Goal: Find contact information: Find contact information

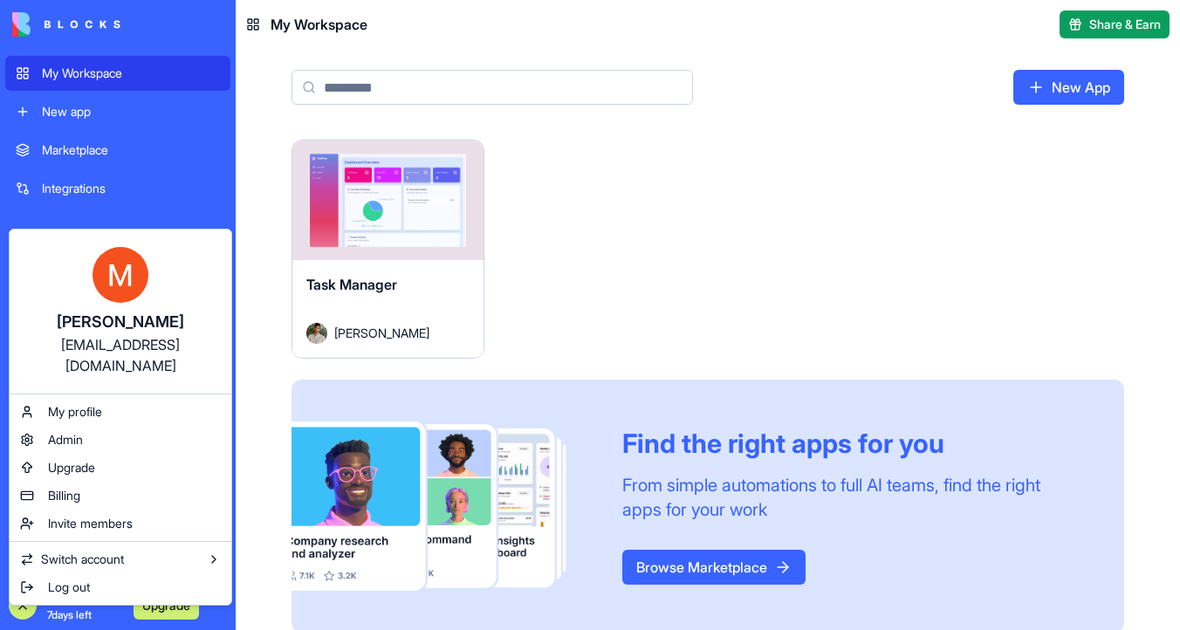
click at [403, 173] on html "My Workspace New app Marketplace Integrations Recent Task Manager AI Logo Gener…" at bounding box center [590, 315] width 1180 height 630
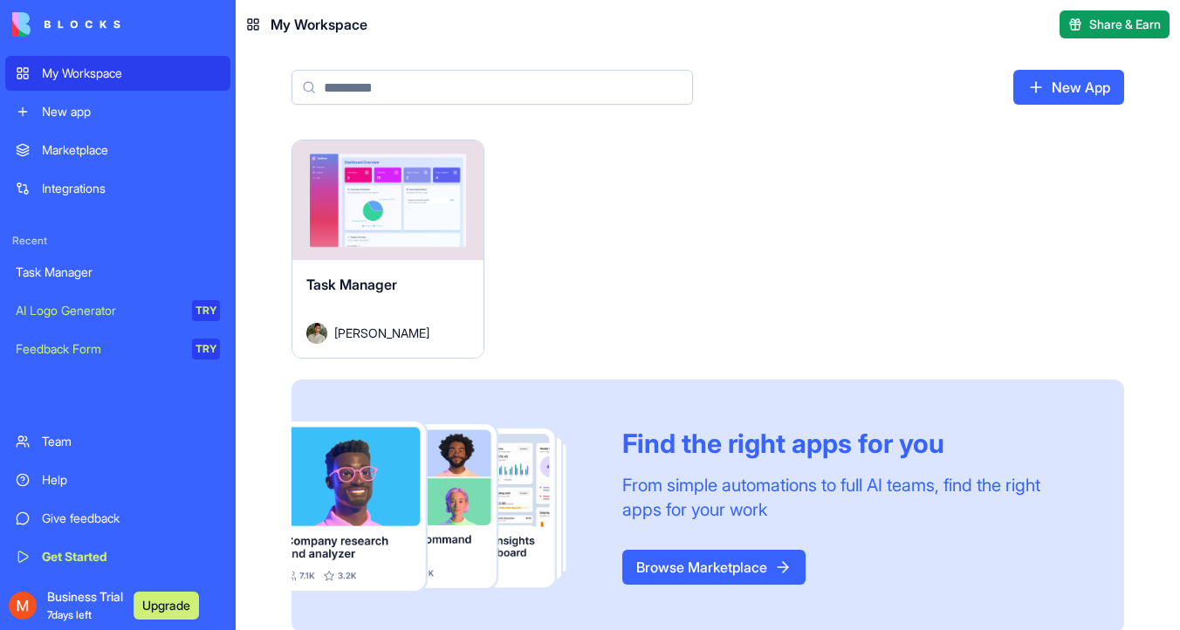
click at [403, 193] on button "Launch" at bounding box center [387, 199] width 131 height 35
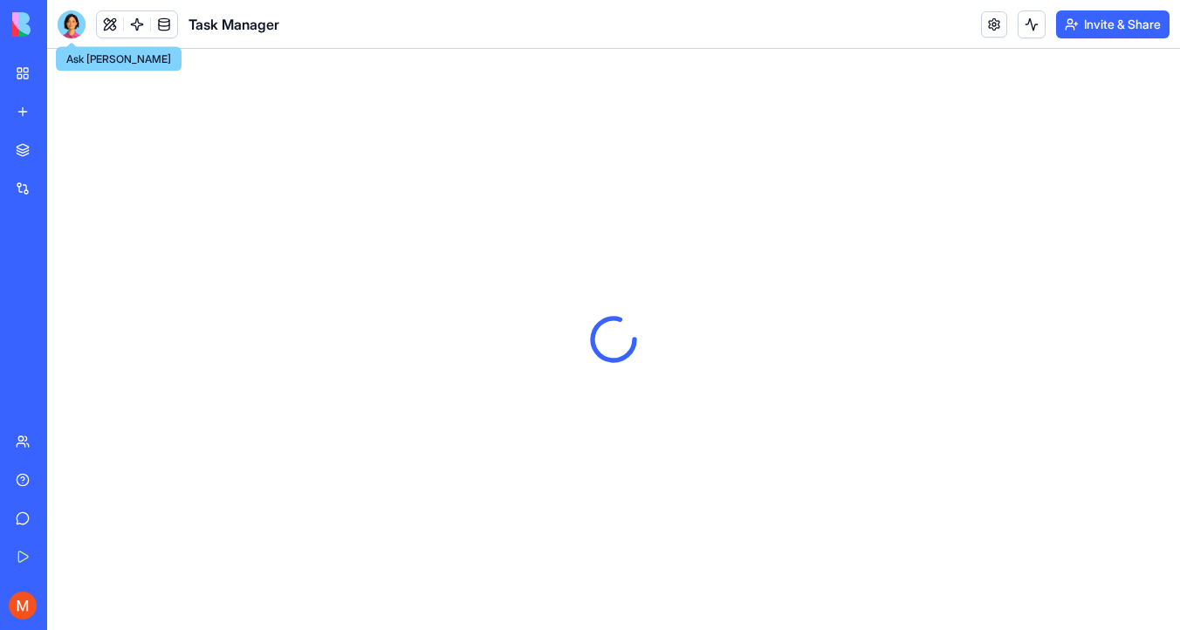
click at [80, 24] on div at bounding box center [72, 24] width 28 height 28
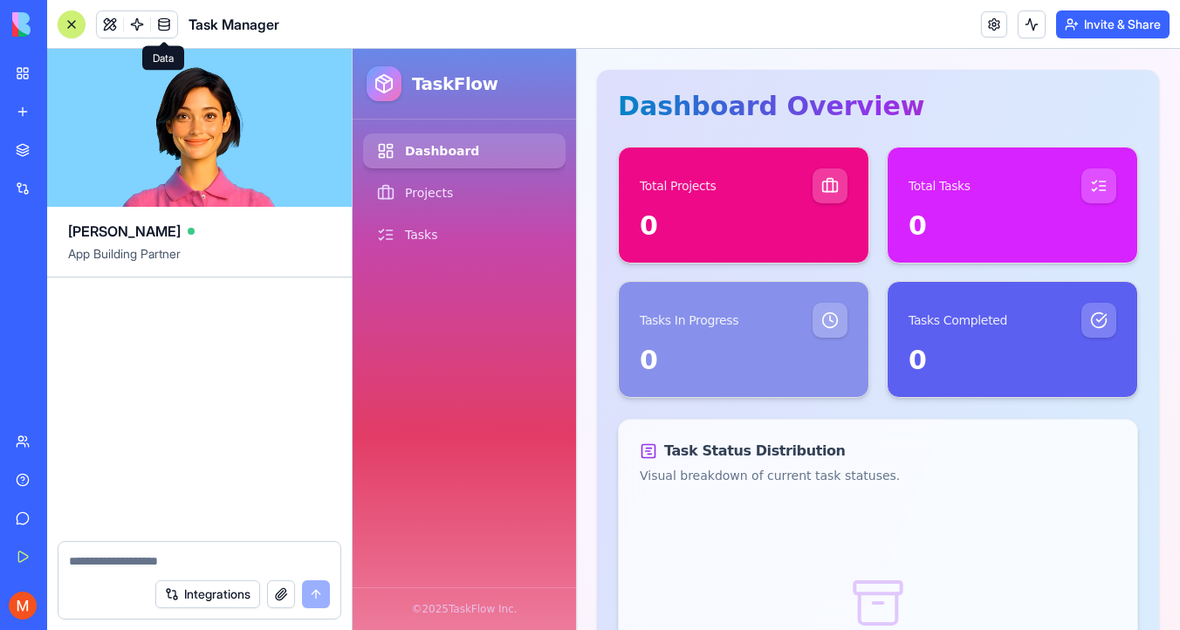
click at [164, 27] on link at bounding box center [164, 24] width 26 height 26
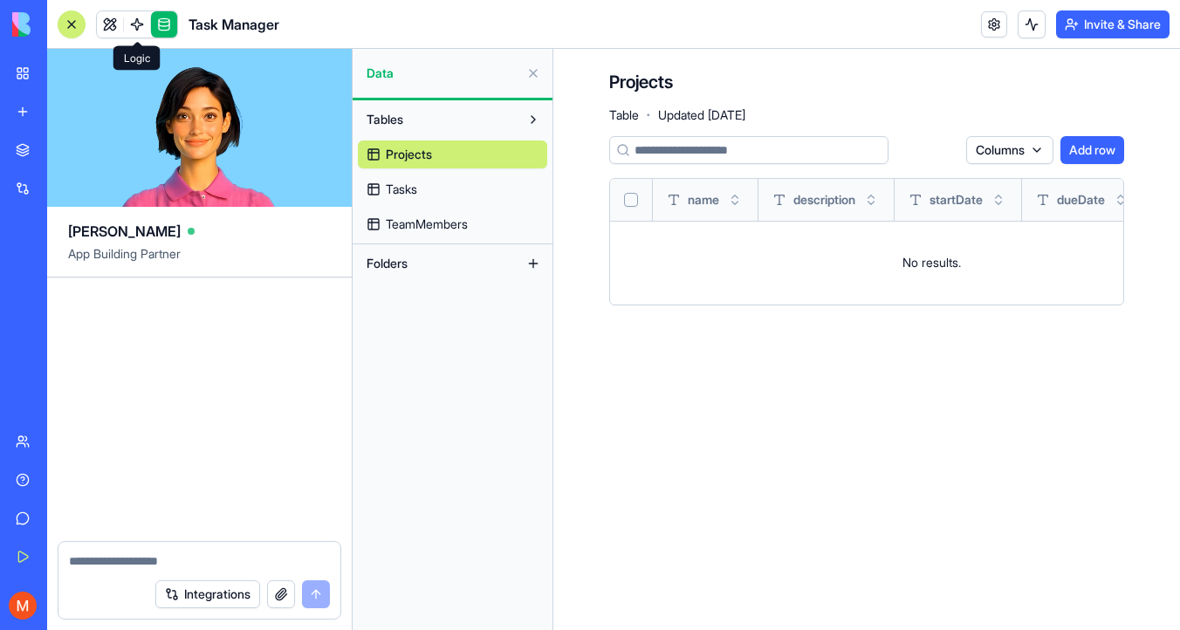
click at [107, 29] on link at bounding box center [110, 24] width 26 height 26
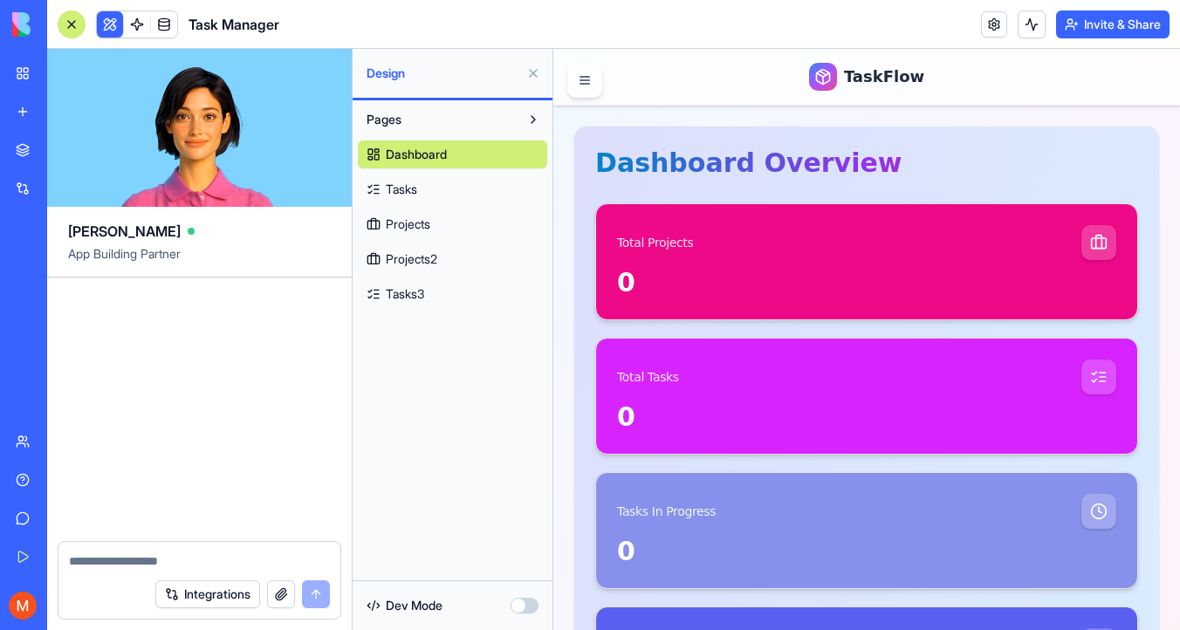
click at [75, 429] on link "Team" at bounding box center [40, 441] width 70 height 35
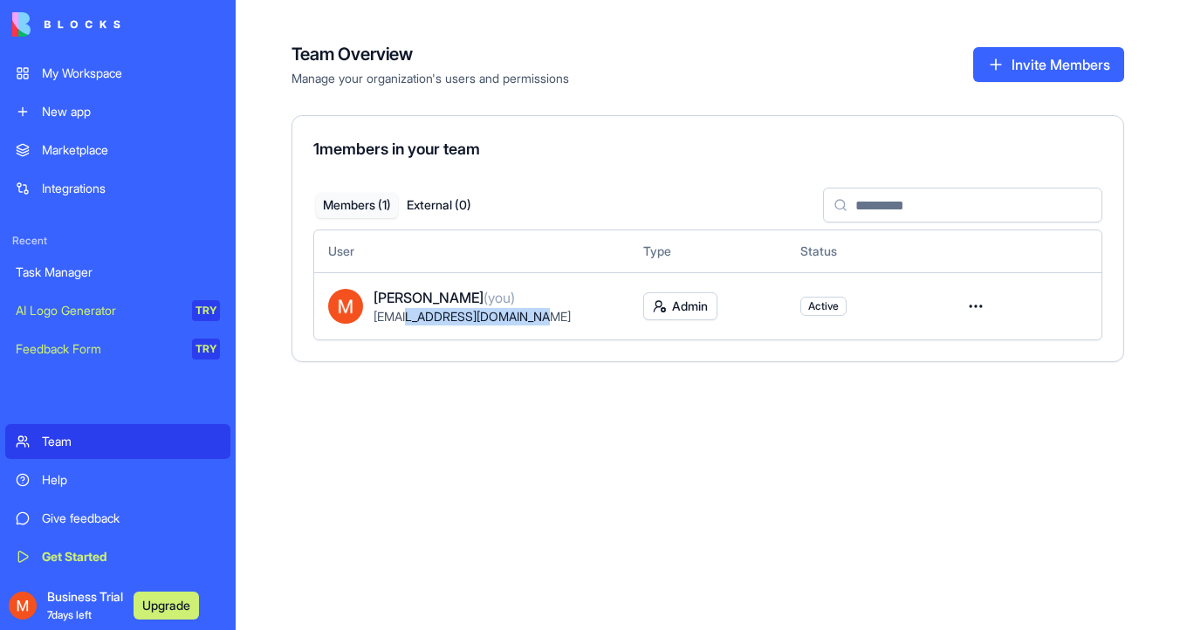
drag, startPoint x: 541, startPoint y: 316, endPoint x: 412, endPoint y: 315, distance: 129.2
click at [412, 315] on div "[EMAIL_ADDRESS][DOMAIN_NAME]" at bounding box center [495, 316] width 242 height 17
copy span "[DOMAIN_NAME]"
